Goal: Task Accomplishment & Management: Manage account settings

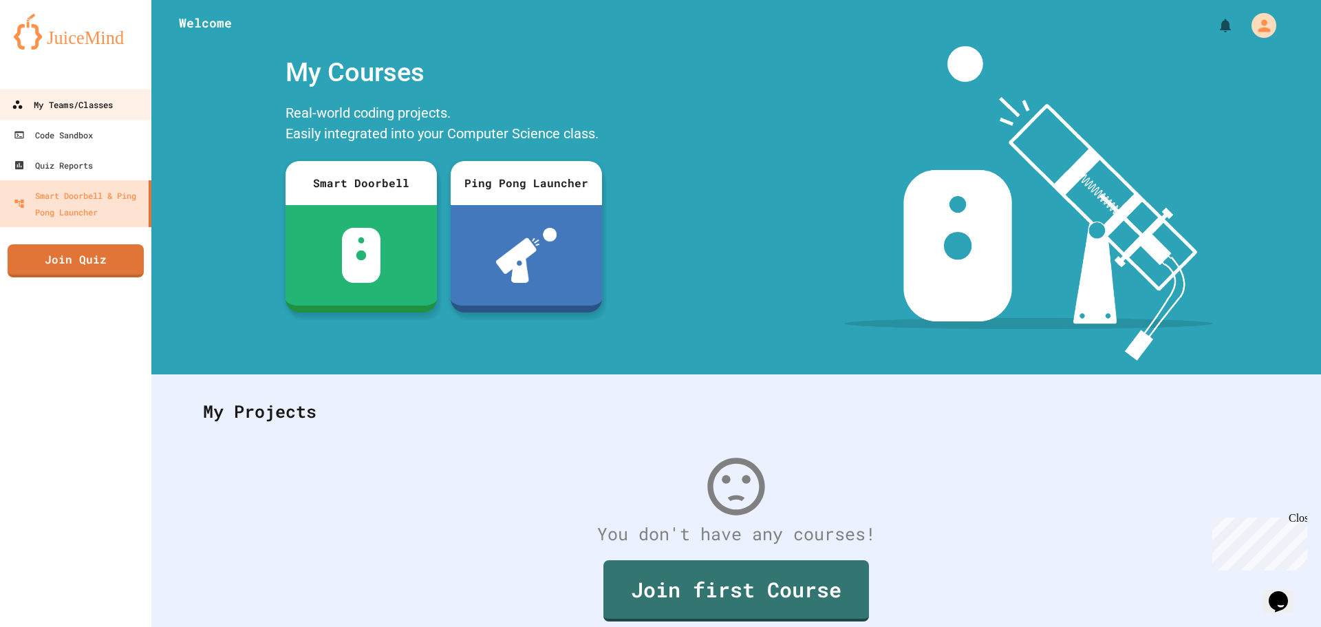
click at [61, 101] on div "My Teams/Classes" at bounding box center [62, 104] width 101 height 17
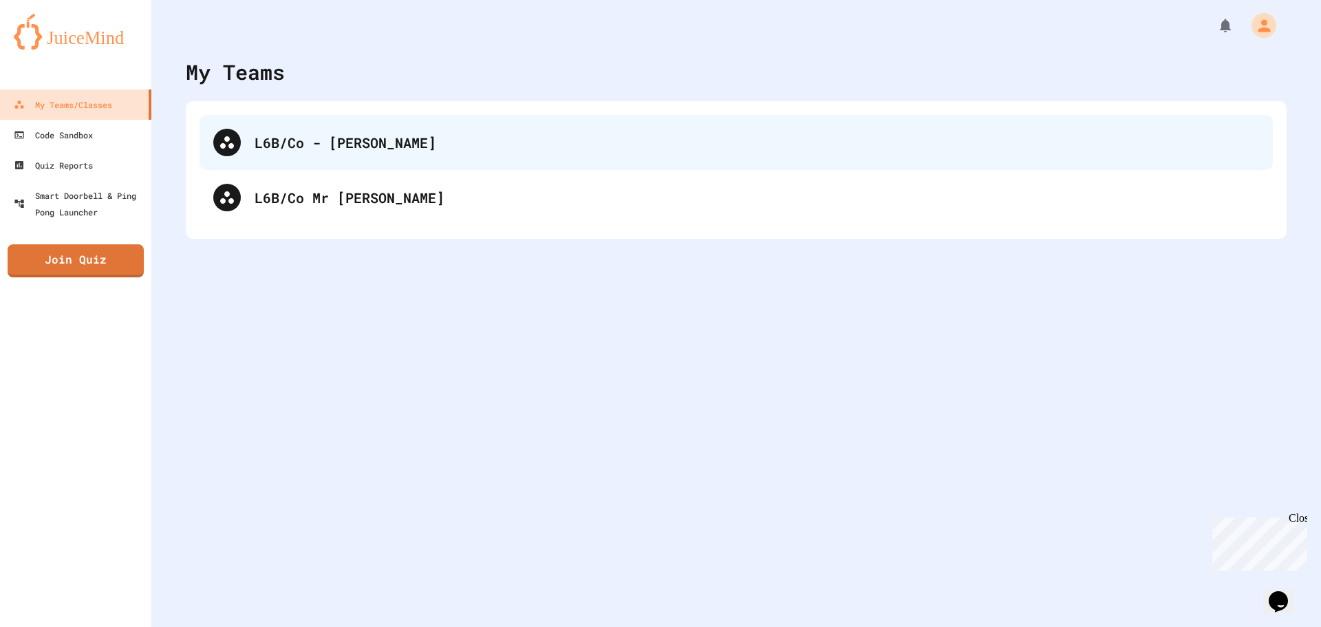
click at [429, 161] on div "L6B/Co - [PERSON_NAME]" at bounding box center [736, 142] width 1073 height 55
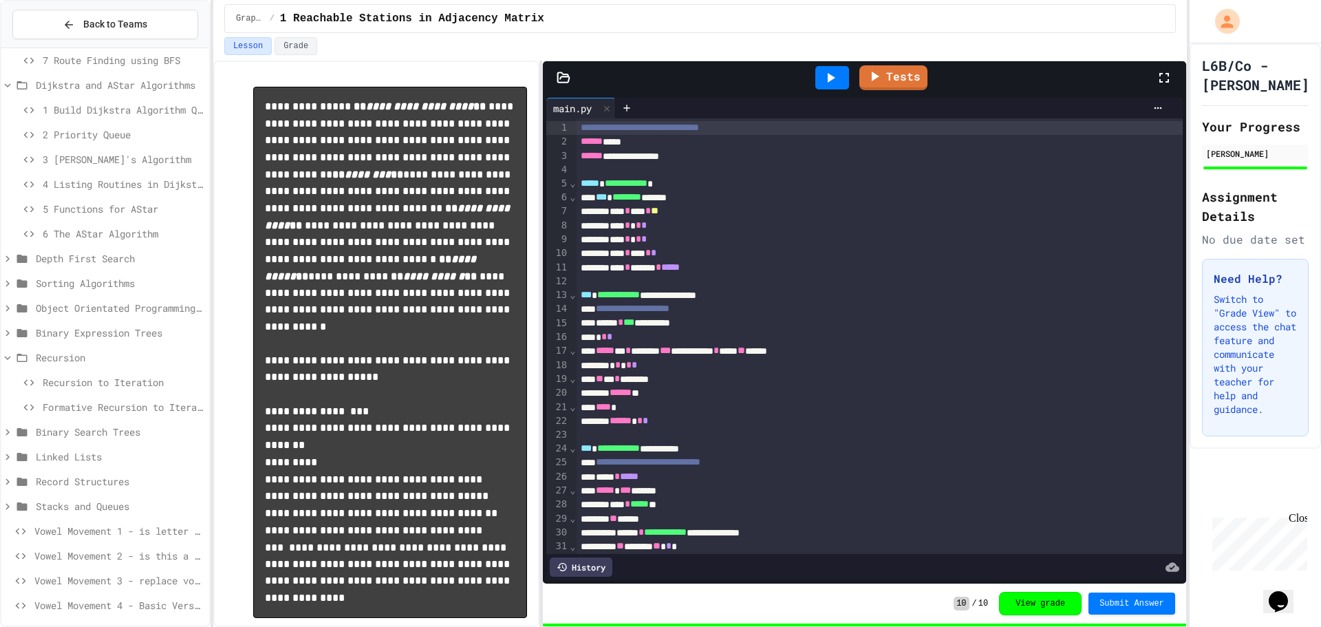
scroll to position [144, 0]
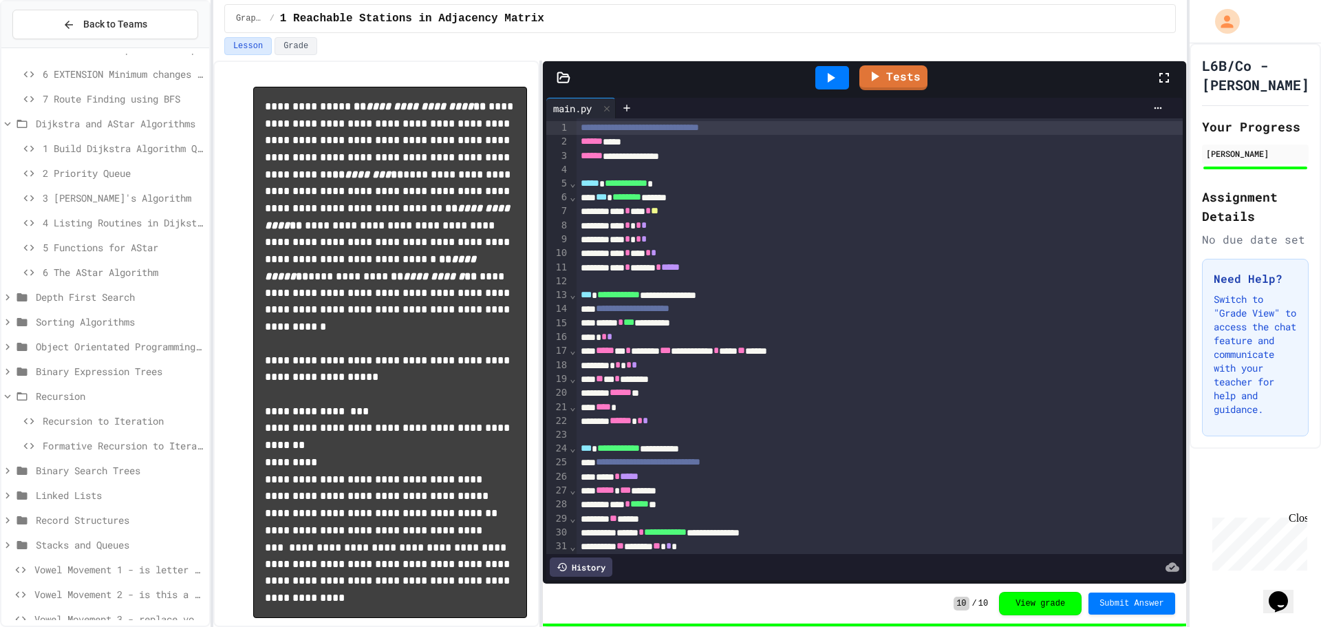
click at [124, 279] on div "6 The AStar Algorithm" at bounding box center [105, 272] width 208 height 20
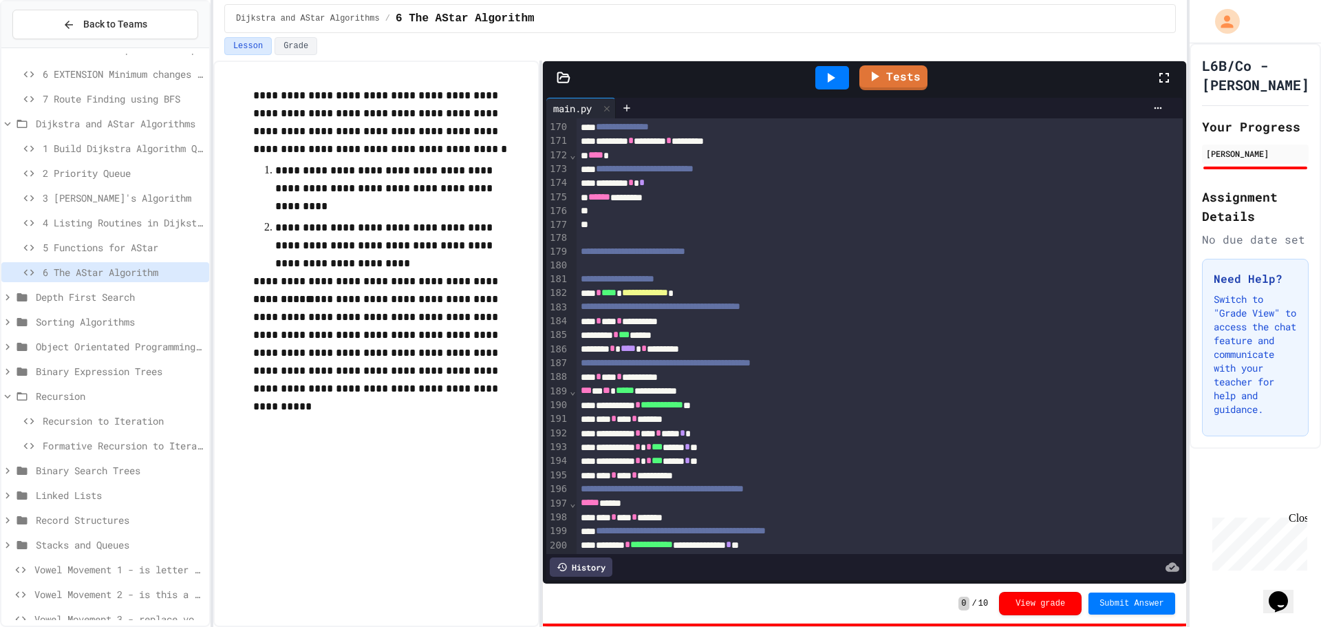
scroll to position [2547, 0]
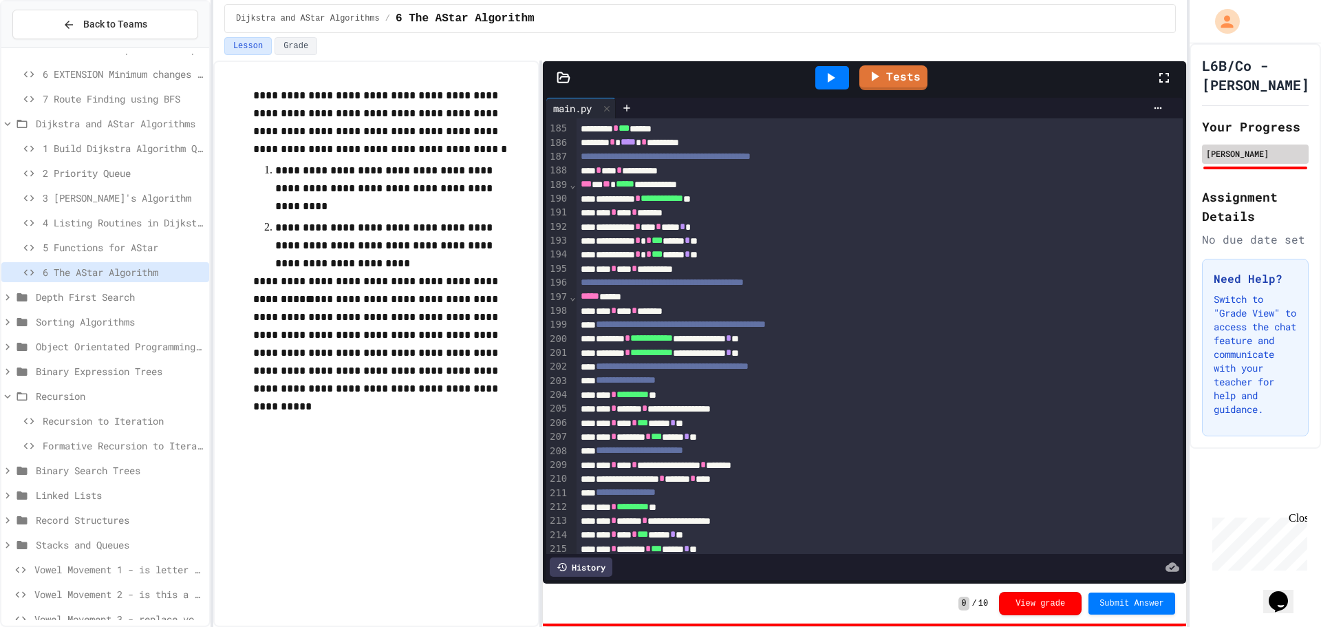
click at [1212, 160] on div "[PERSON_NAME]" at bounding box center [1255, 153] width 98 height 12
click at [1249, 160] on div "[PERSON_NAME]" at bounding box center [1255, 153] width 98 height 12
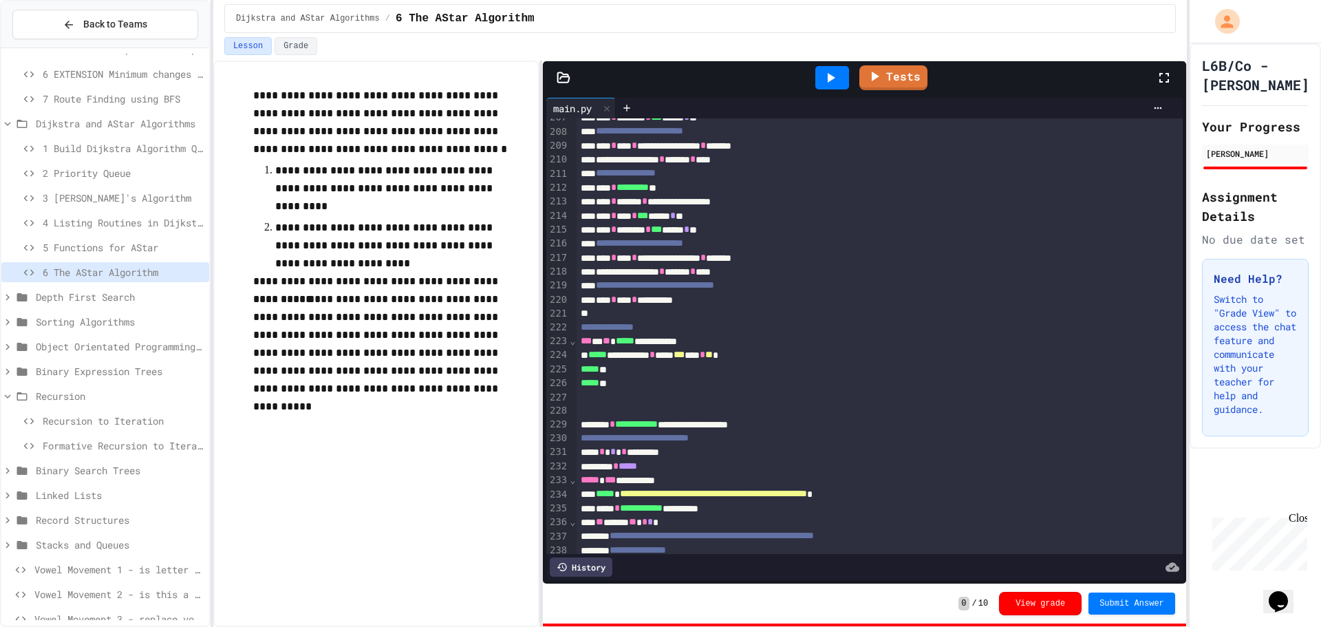
scroll to position [2891, 0]
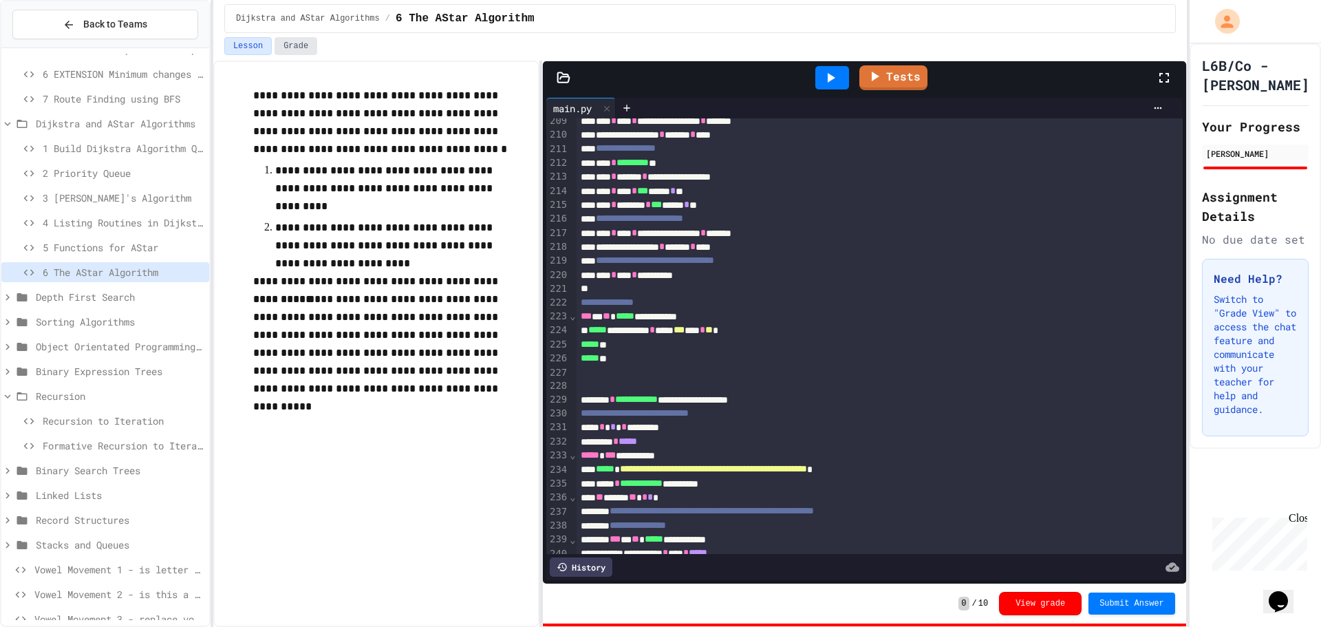
click at [280, 37] on button "Grade" at bounding box center [296, 46] width 43 height 18
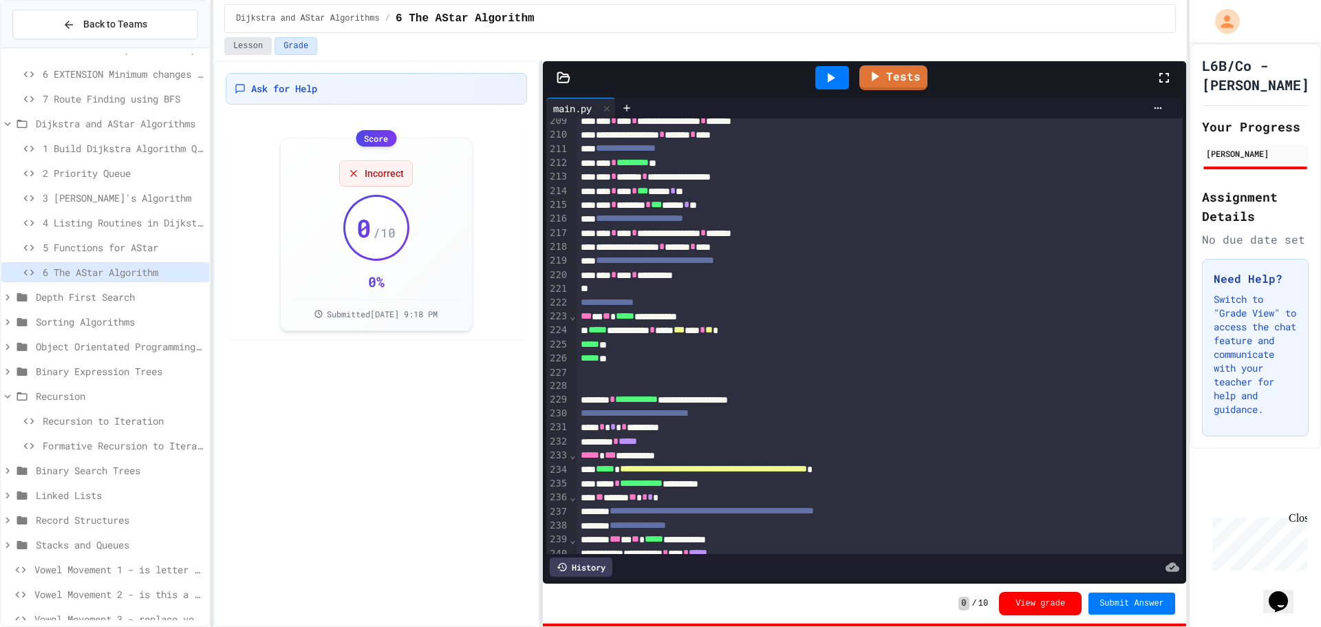
click at [250, 55] on div "Lesson Grade" at bounding box center [700, 48] width 974 height 23
click at [247, 37] on button "Lesson" at bounding box center [247, 46] width 47 height 18
